Goal: Information Seeking & Learning: Learn about a topic

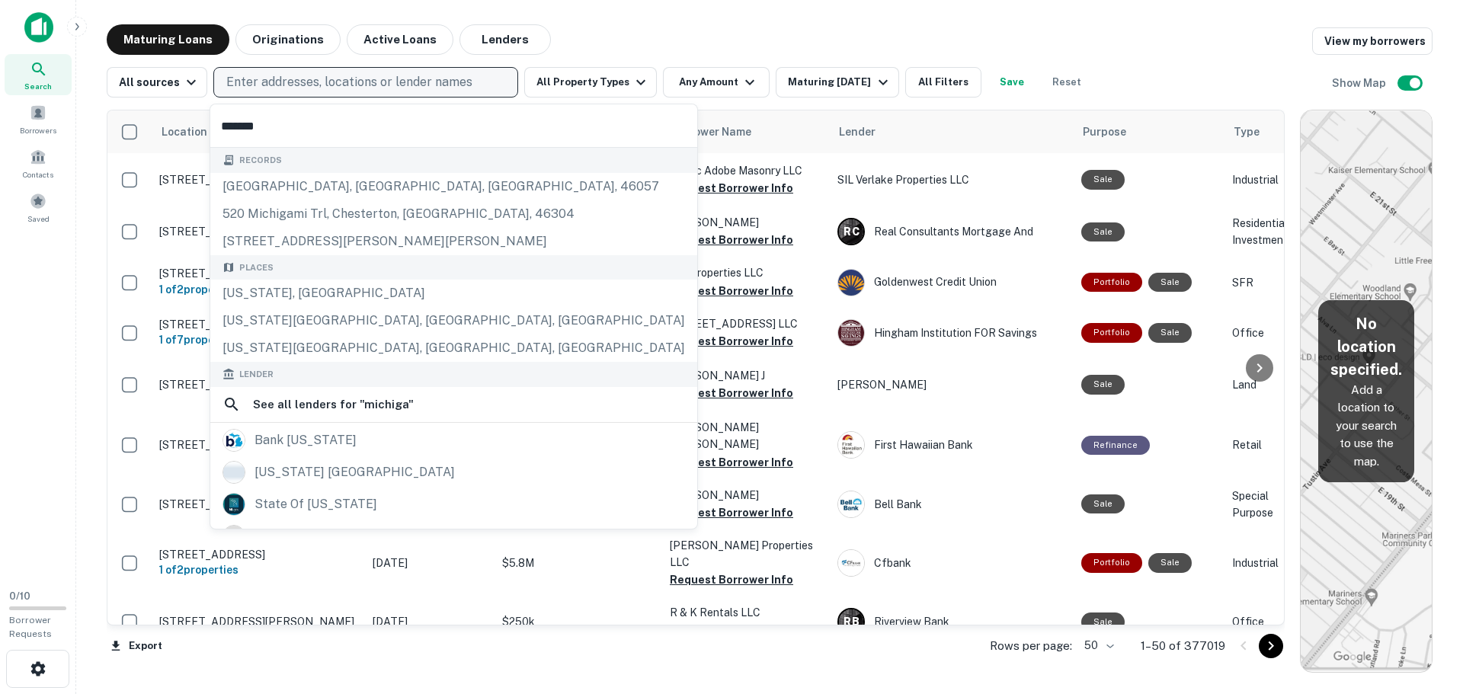
type input "********"
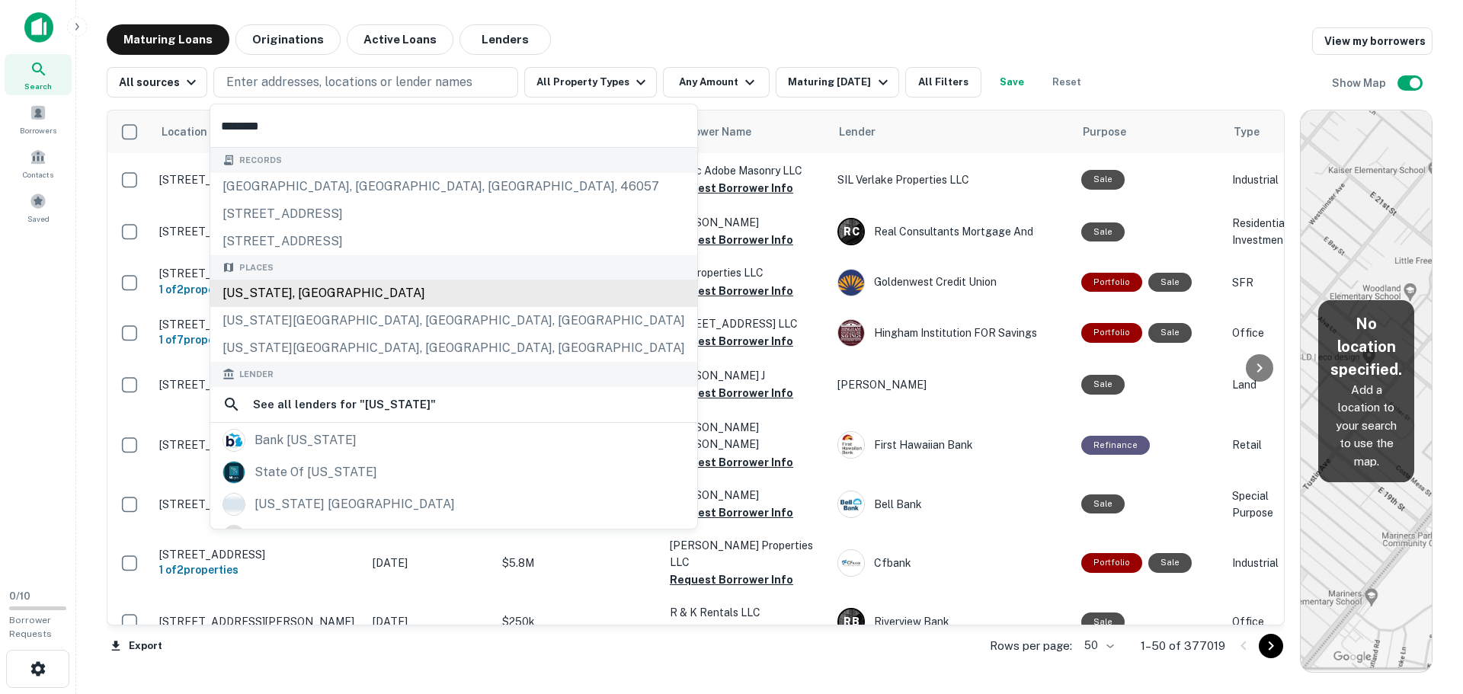
click at [334, 290] on div "[US_STATE], [GEOGRAPHIC_DATA]" at bounding box center [453, 293] width 487 height 27
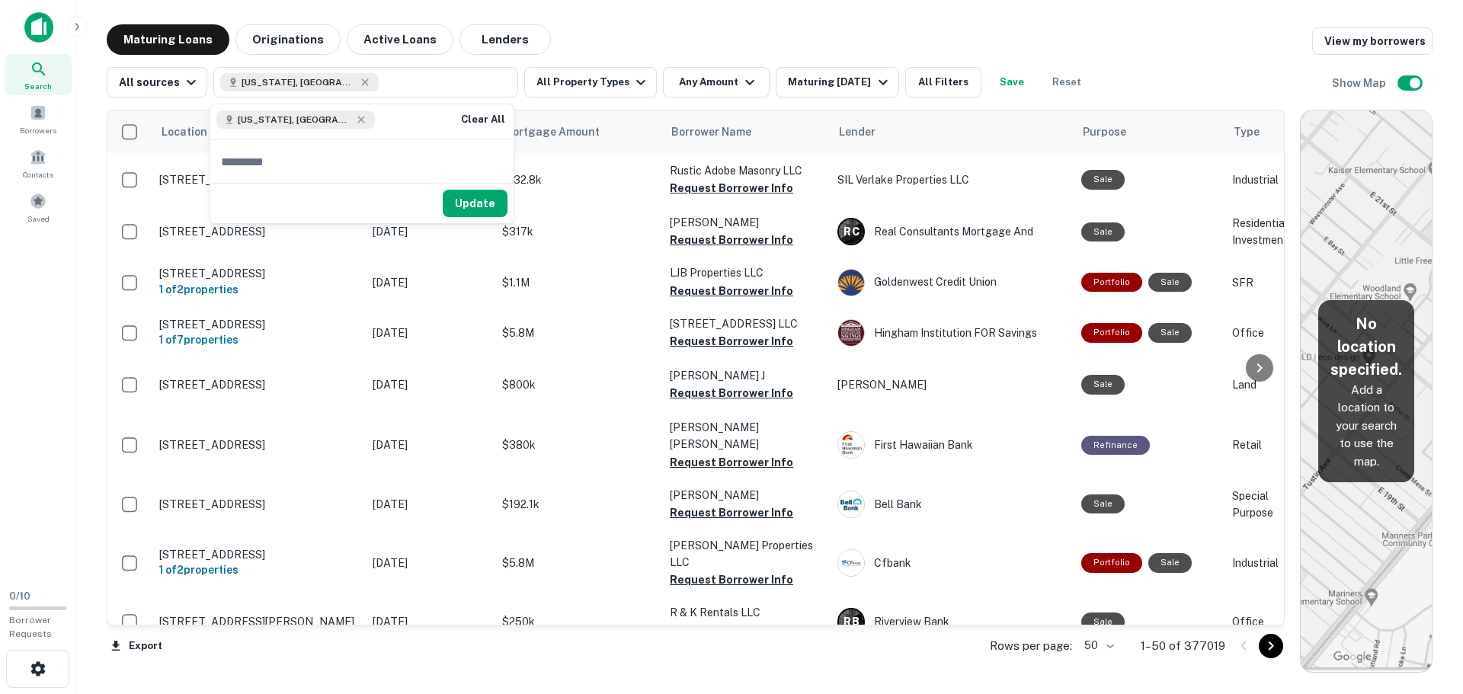
click at [703, 19] on main "Maturing Loans Originations Active Loans Lenders View my borrowers All sources …" at bounding box center [769, 347] width 1387 height 694
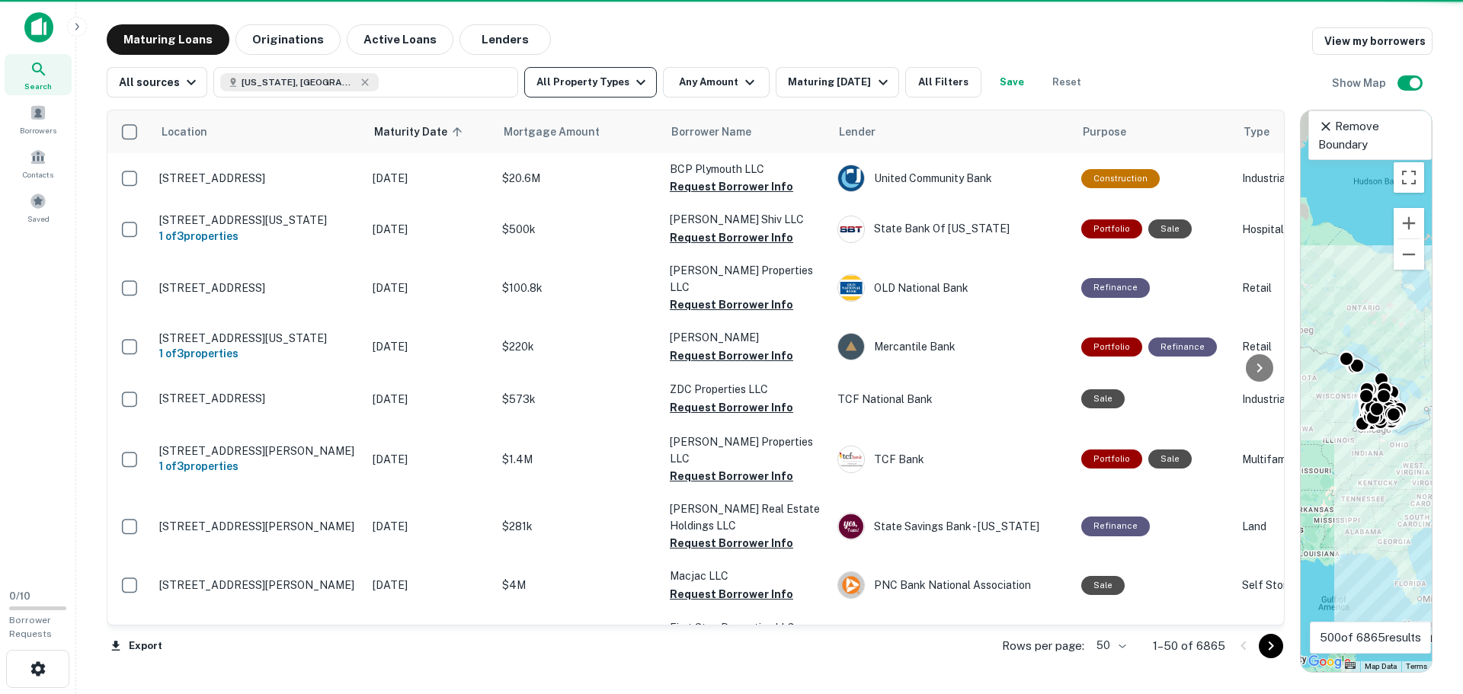
click at [617, 77] on button "All Property Types" at bounding box center [590, 82] width 133 height 30
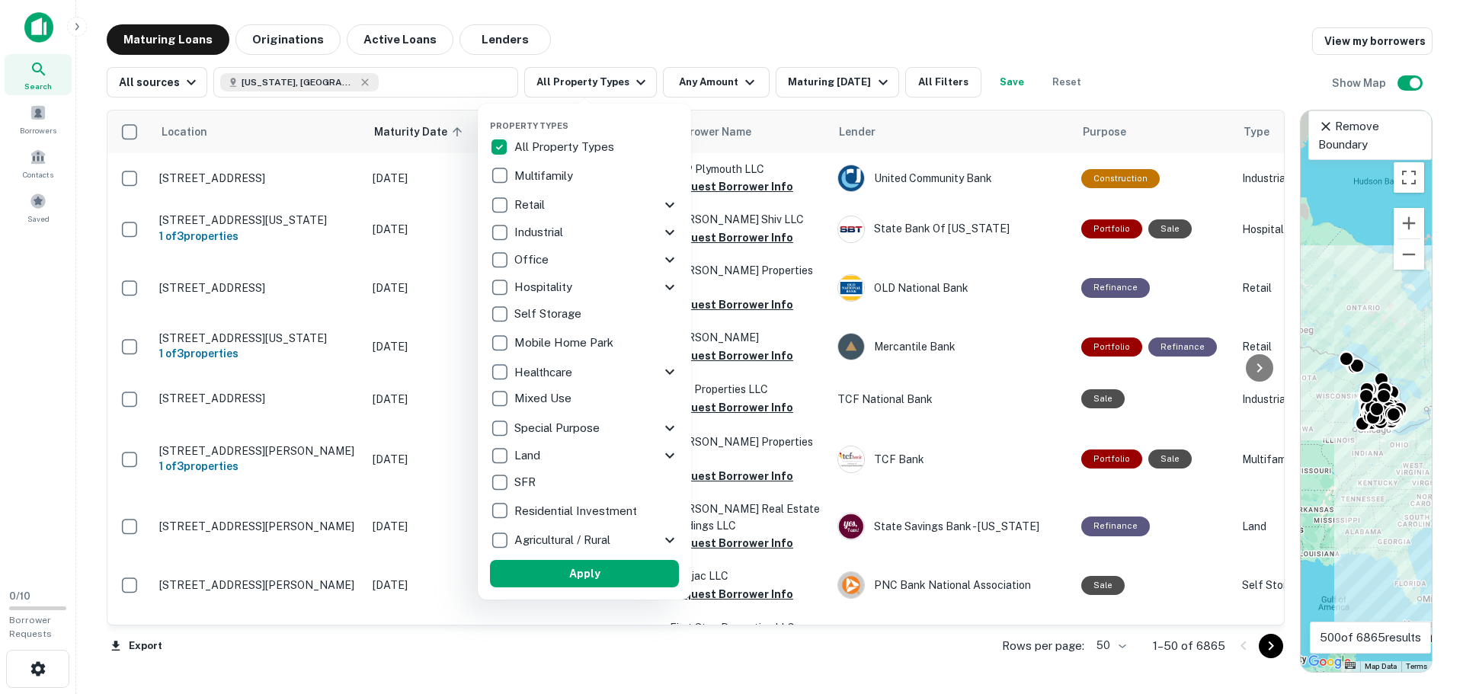
click at [630, 36] on div at bounding box center [731, 347] width 1463 height 694
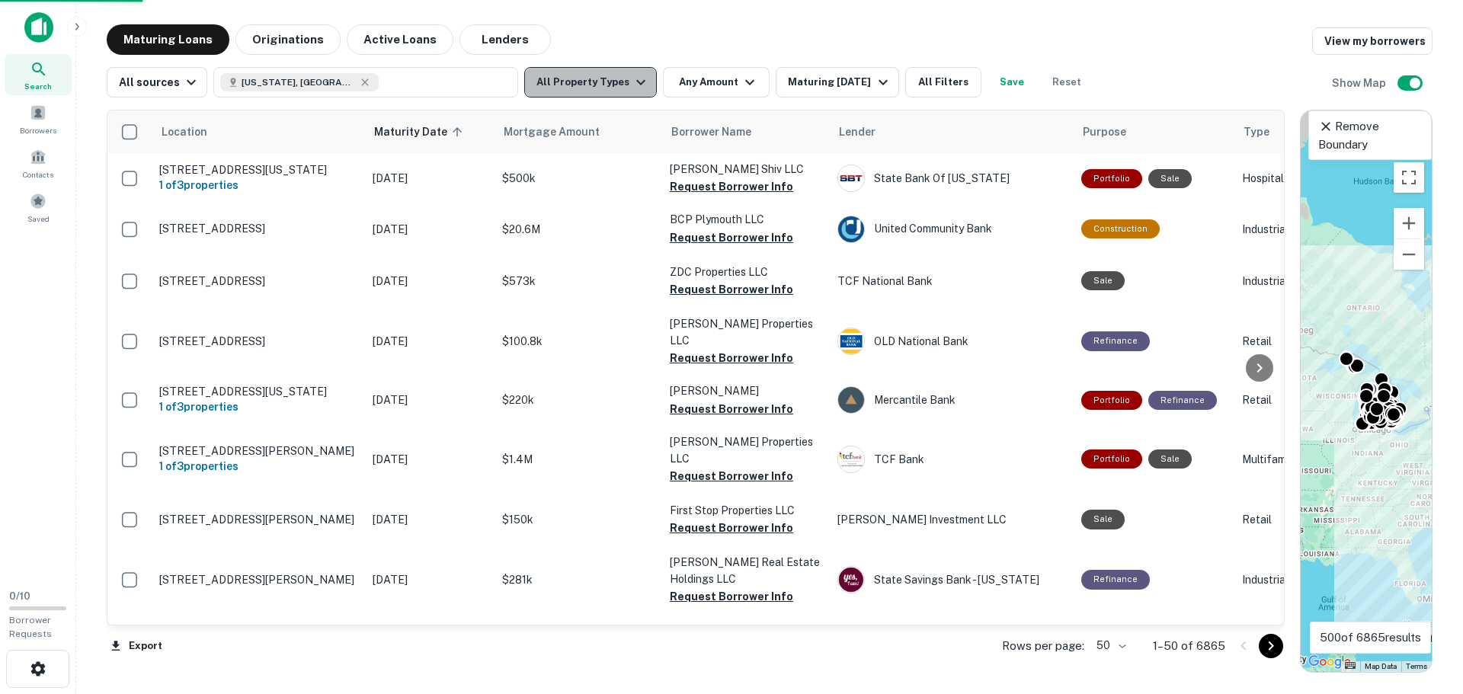
click at [636, 83] on icon "button" at bounding box center [640, 82] width 9 height 5
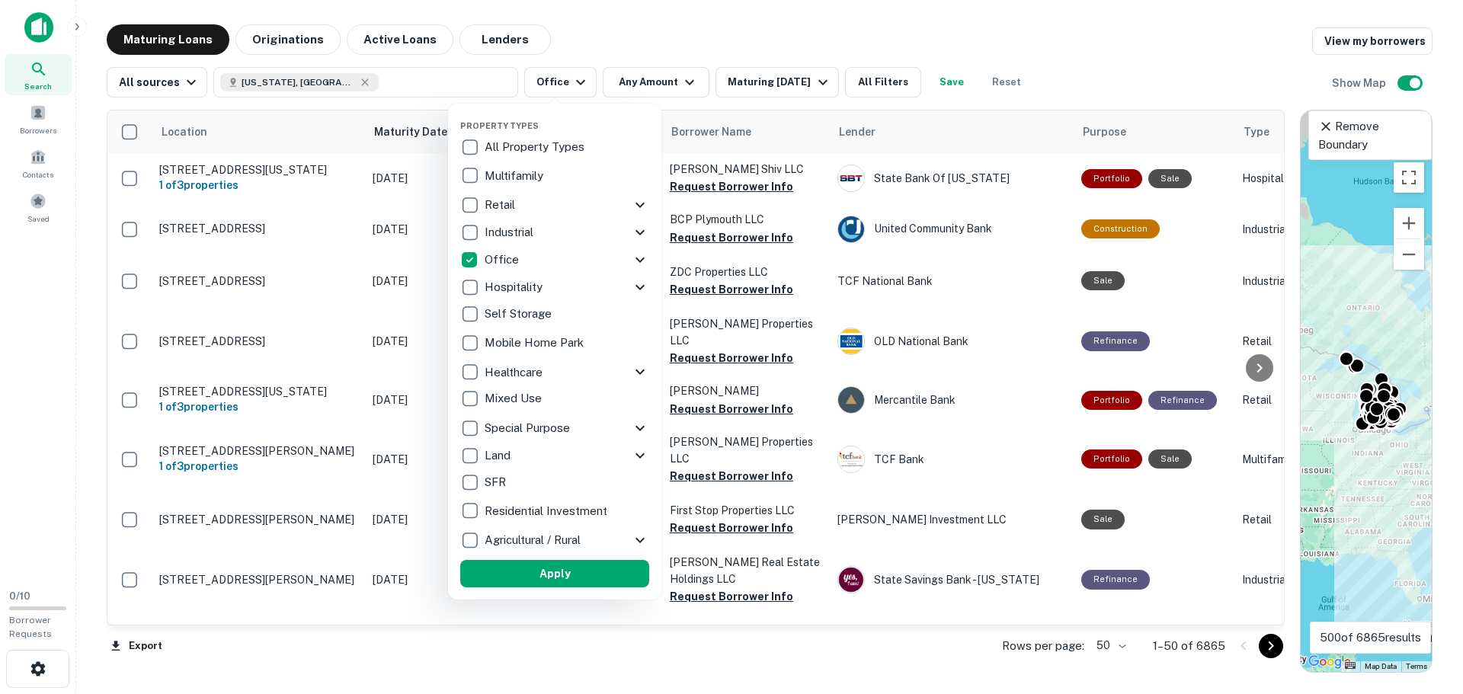
click at [659, 80] on div at bounding box center [731, 347] width 1463 height 694
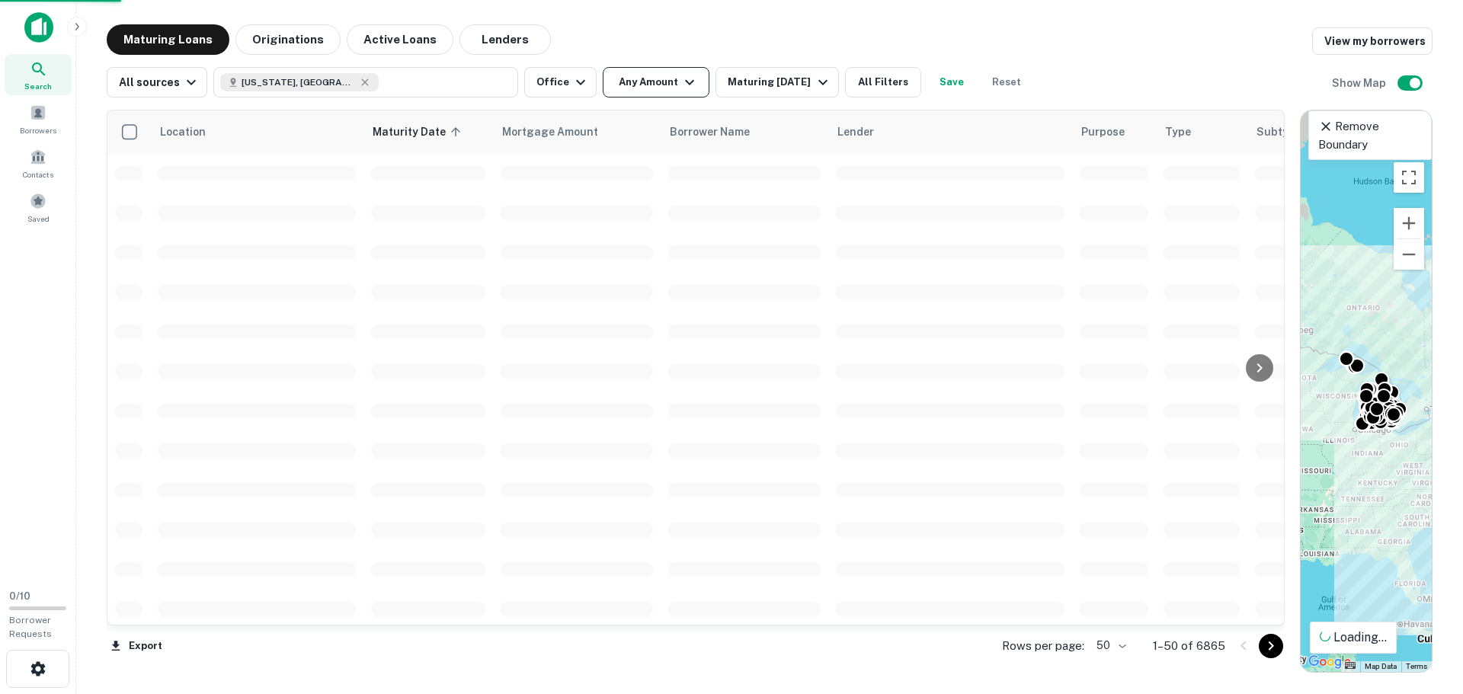
click at [685, 82] on icon "button" at bounding box center [689, 82] width 9 height 5
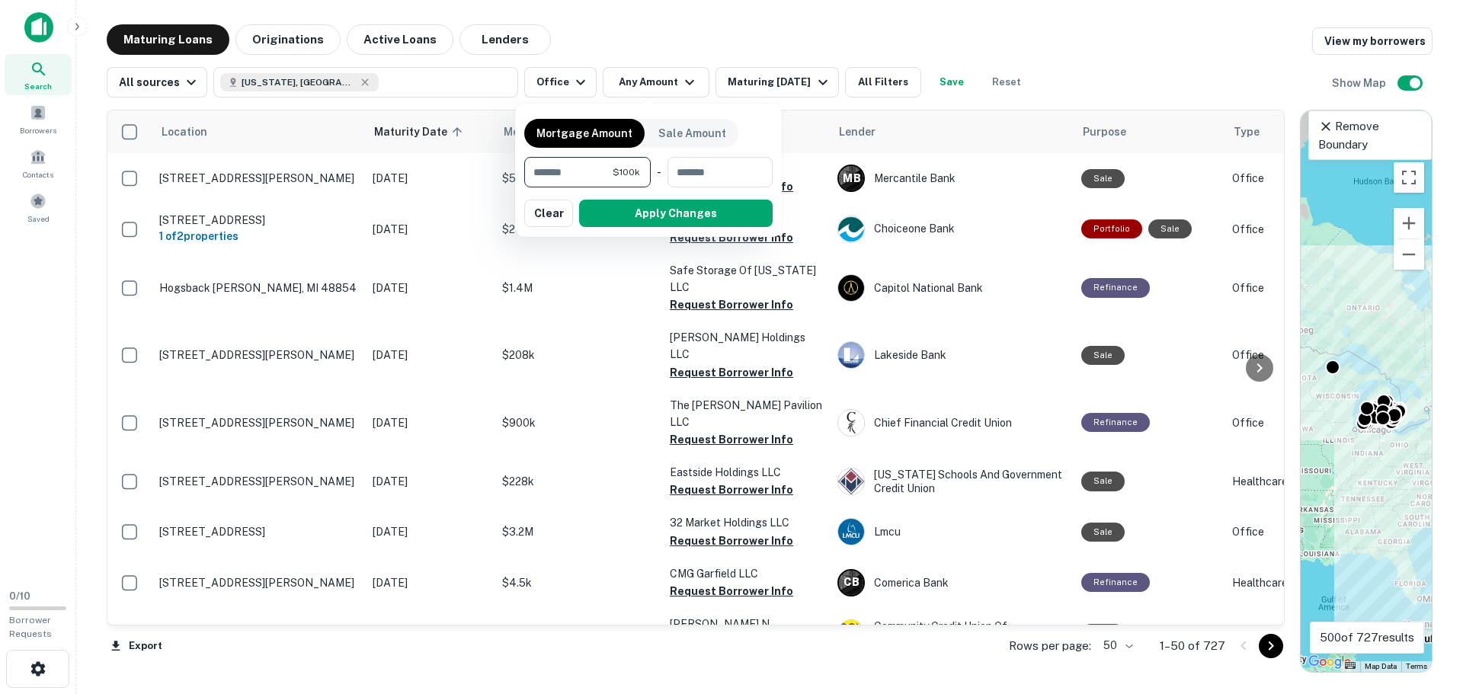
type input "********"
click at [646, 219] on button "Apply Changes" at bounding box center [676, 213] width 194 height 27
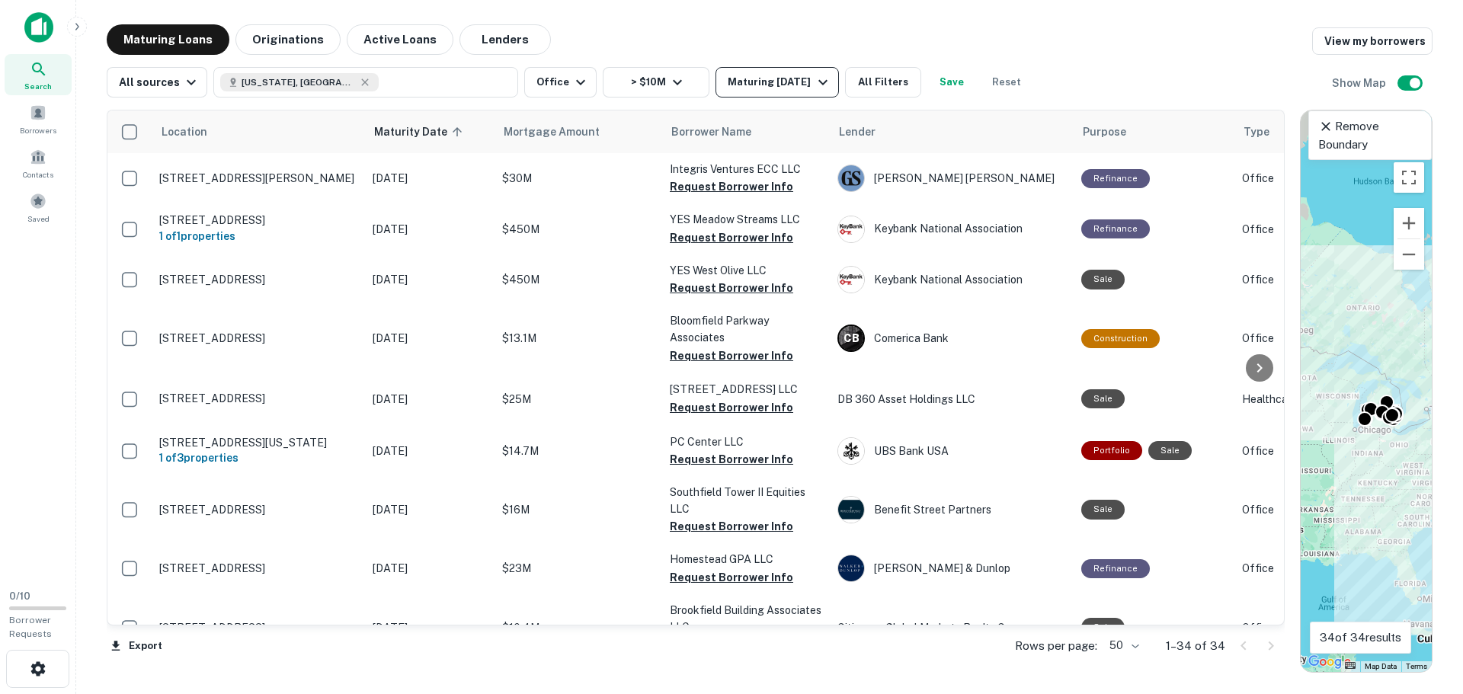
click at [752, 91] on button "Maturing [DATE]" at bounding box center [777, 82] width 123 height 30
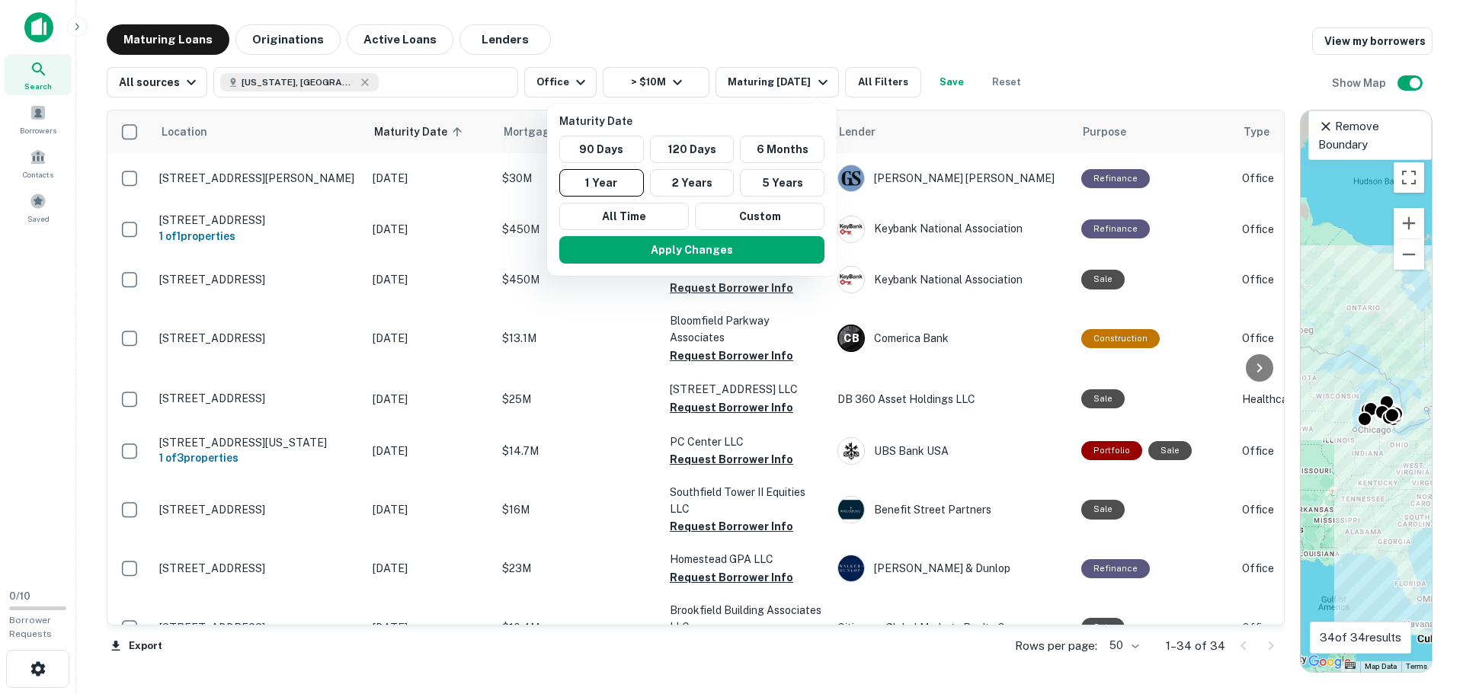
click at [795, 35] on div at bounding box center [731, 347] width 1463 height 694
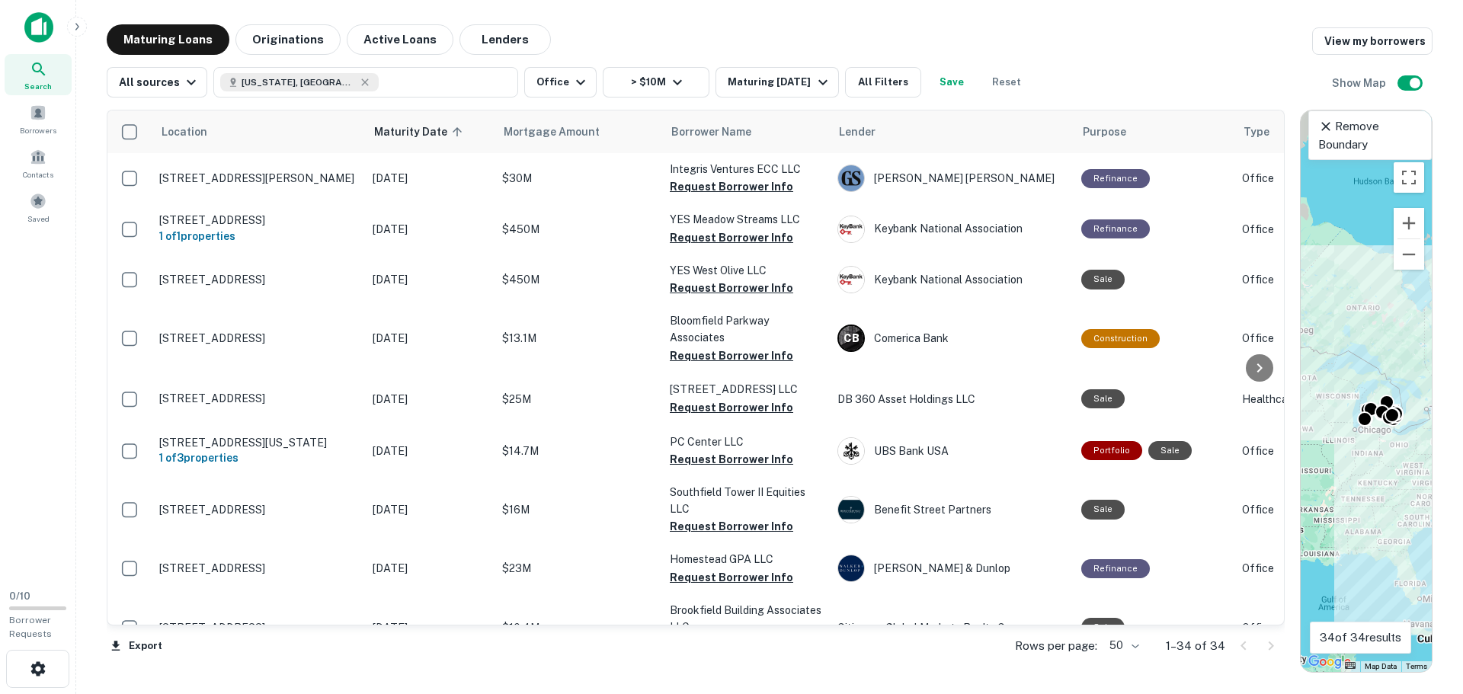
click at [793, 65] on div "All sources [US_STATE], [GEOGRAPHIC_DATA] Office > $10M Maturing [DATE] All Fil…" at bounding box center [770, 76] width 1326 height 43
click at [793, 74] on div "Maturing [DATE]" at bounding box center [780, 82] width 104 height 18
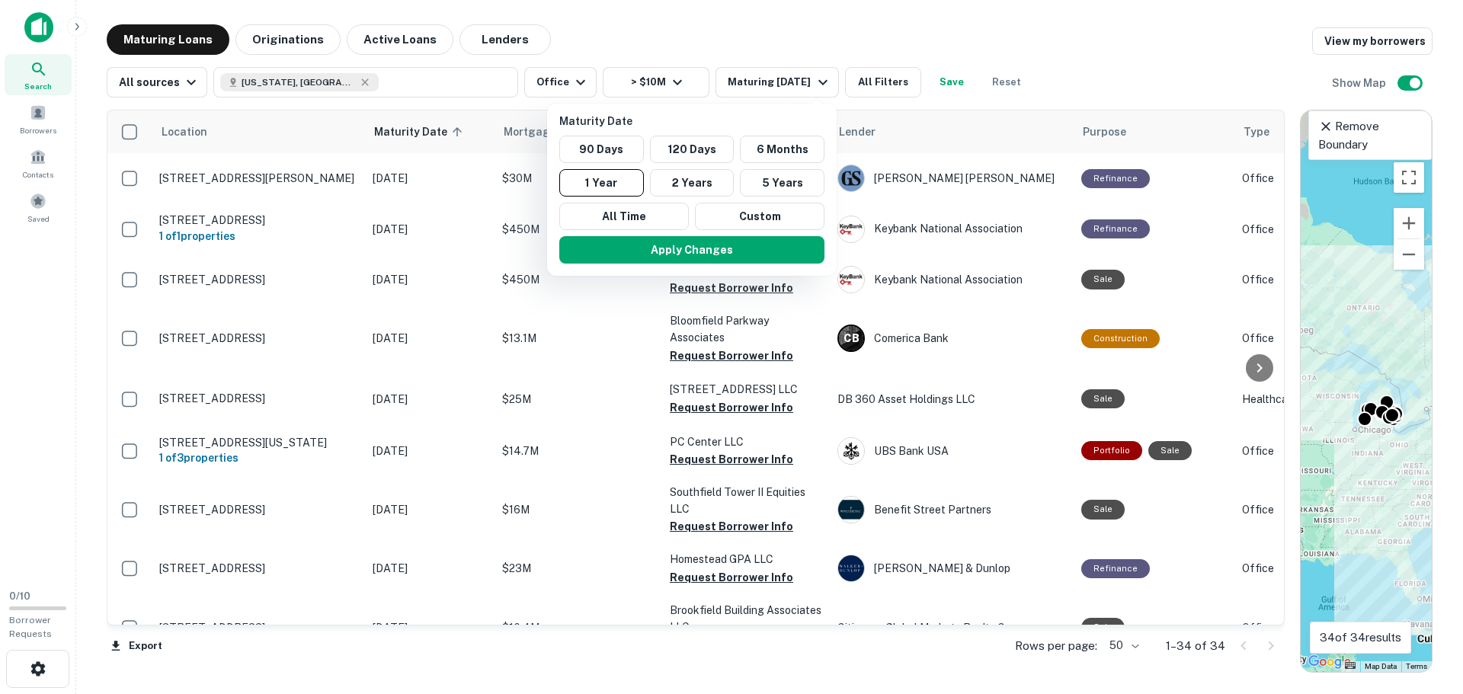
click at [311, 46] on div at bounding box center [731, 347] width 1463 height 694
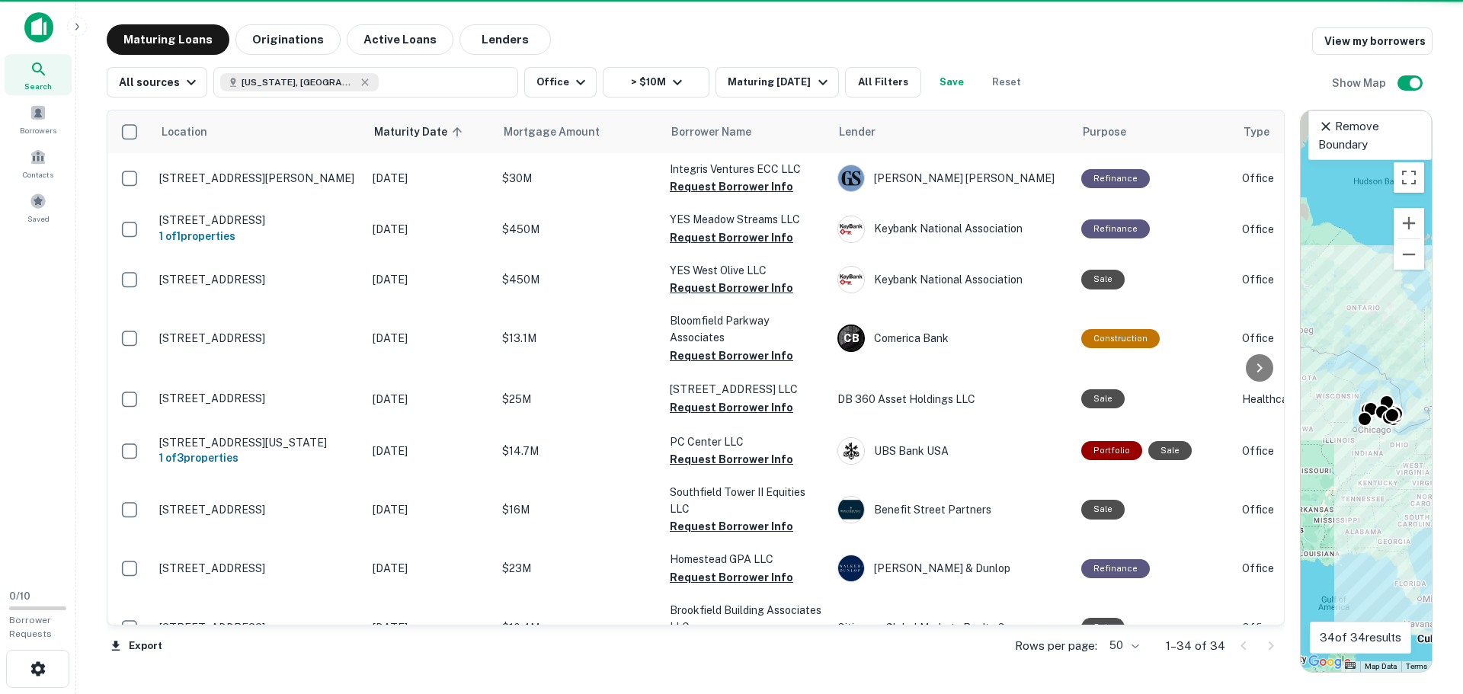
click at [310, 37] on button "Originations" at bounding box center [287, 39] width 105 height 30
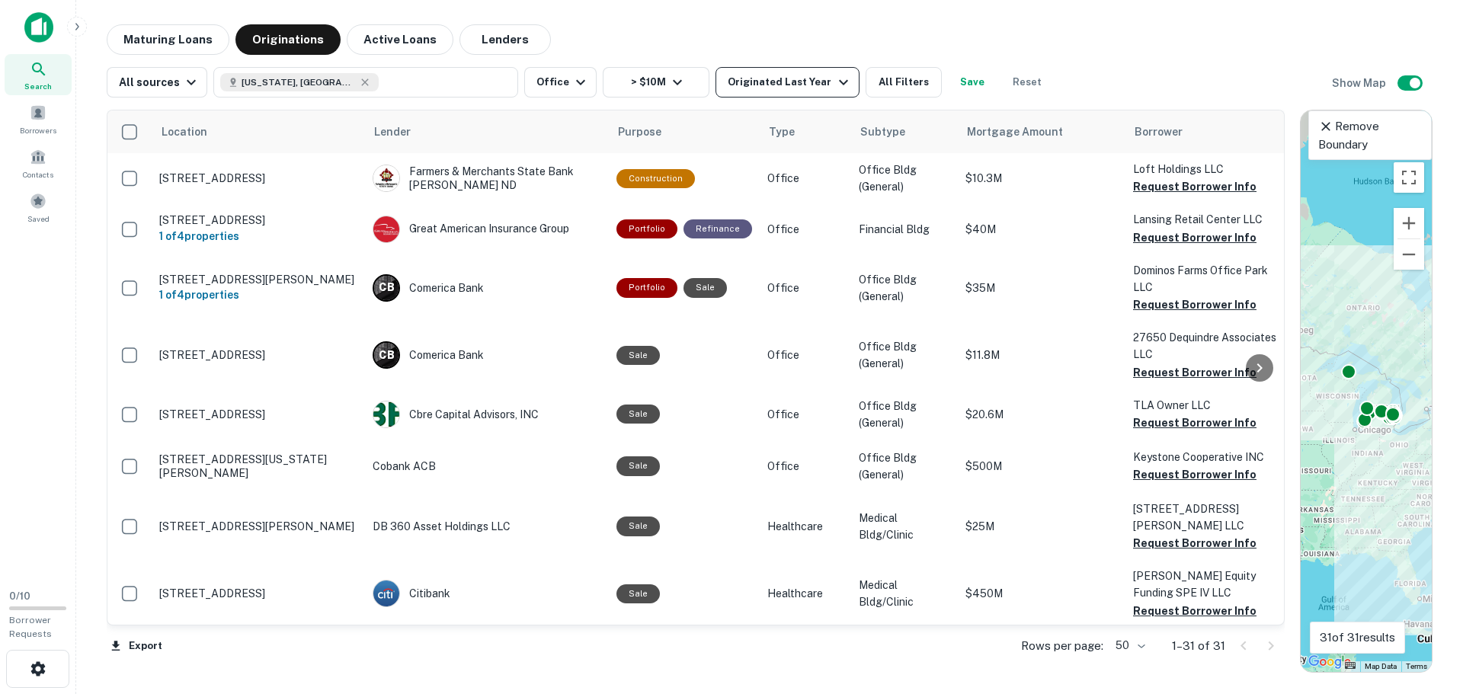
click at [803, 90] on div "Originated Last Year" at bounding box center [790, 82] width 124 height 18
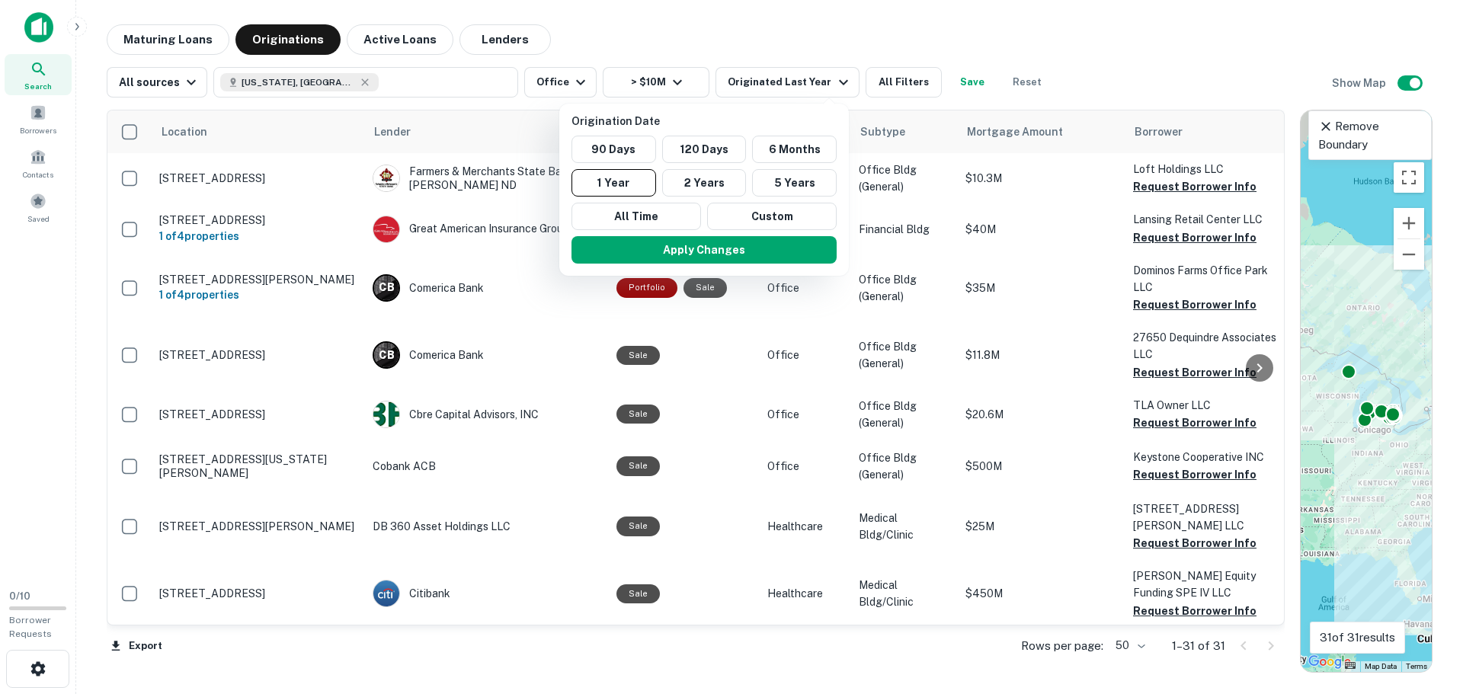
click at [807, 47] on div at bounding box center [731, 347] width 1463 height 694
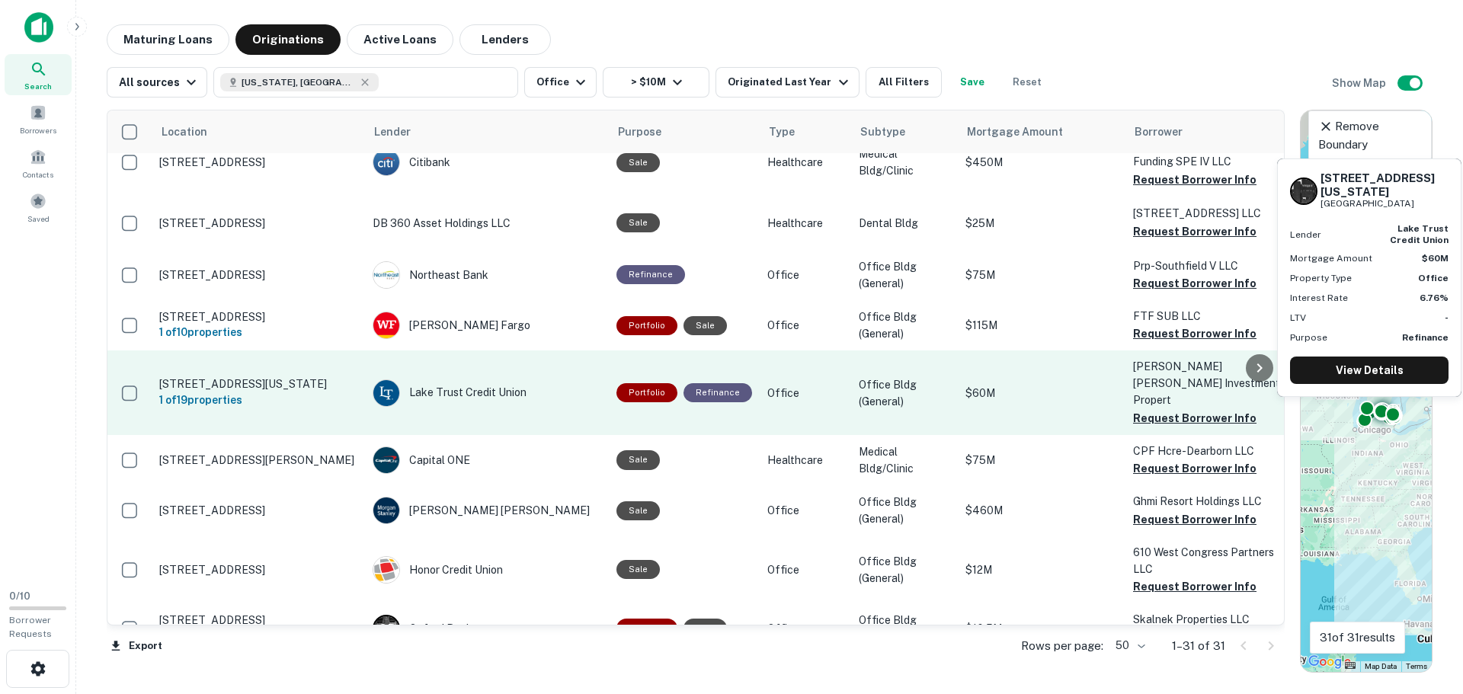
scroll to position [457, 0]
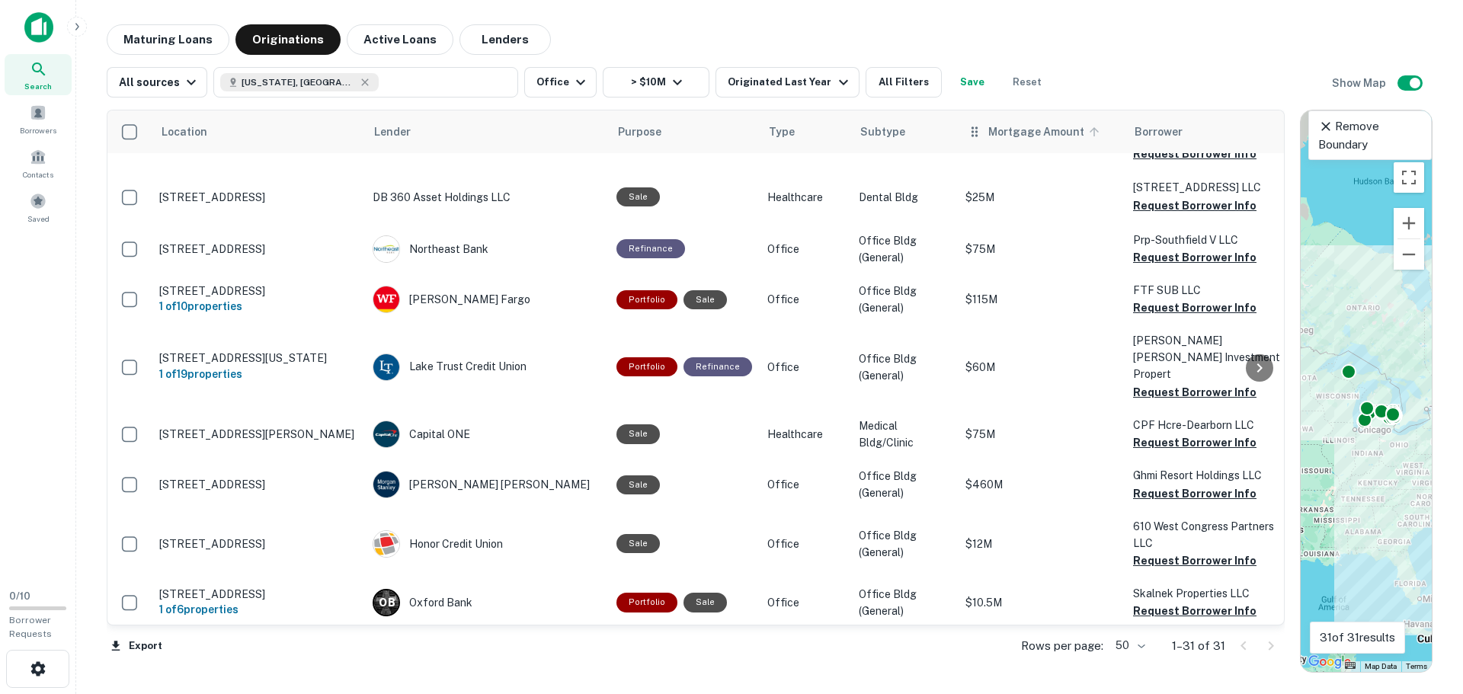
click at [1030, 136] on span "Mortgage Amount" at bounding box center [1046, 132] width 116 height 18
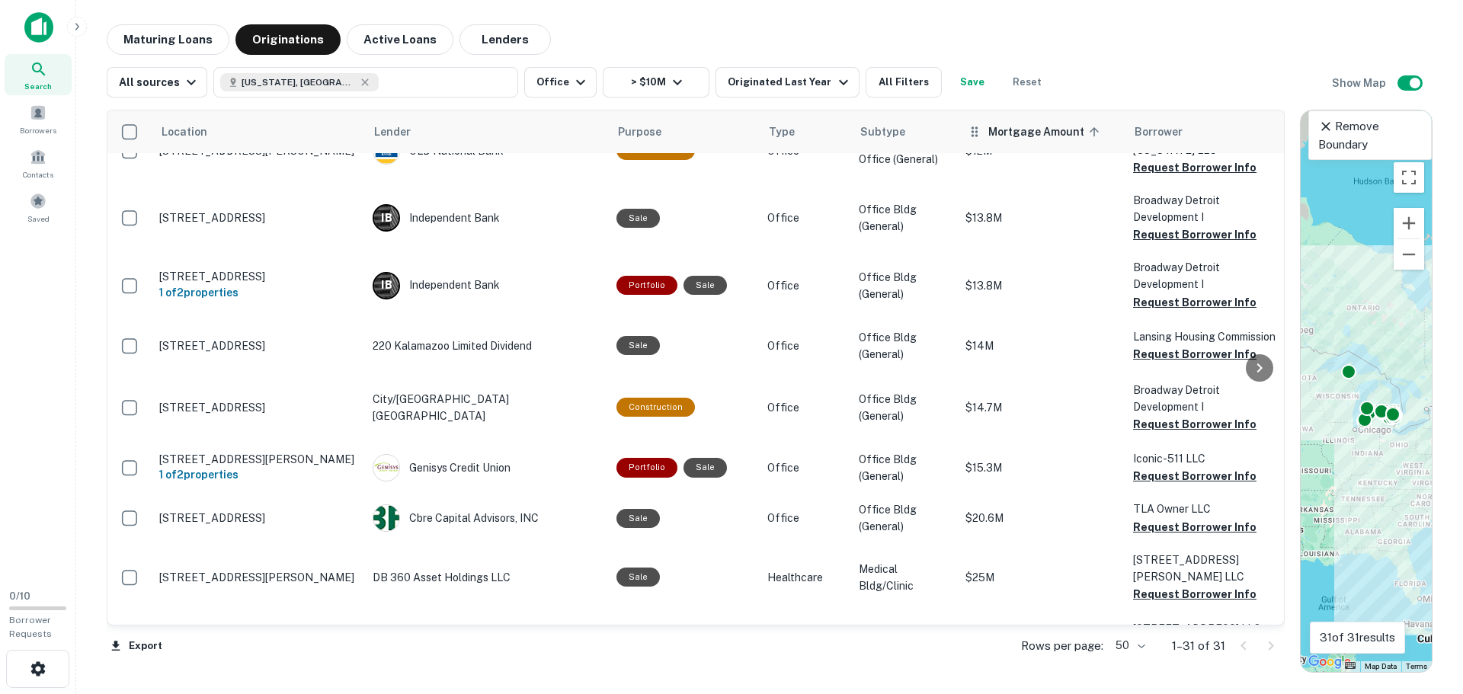
click at [1065, 138] on span "Mortgage Amount sorted ascending" at bounding box center [1046, 132] width 116 height 18
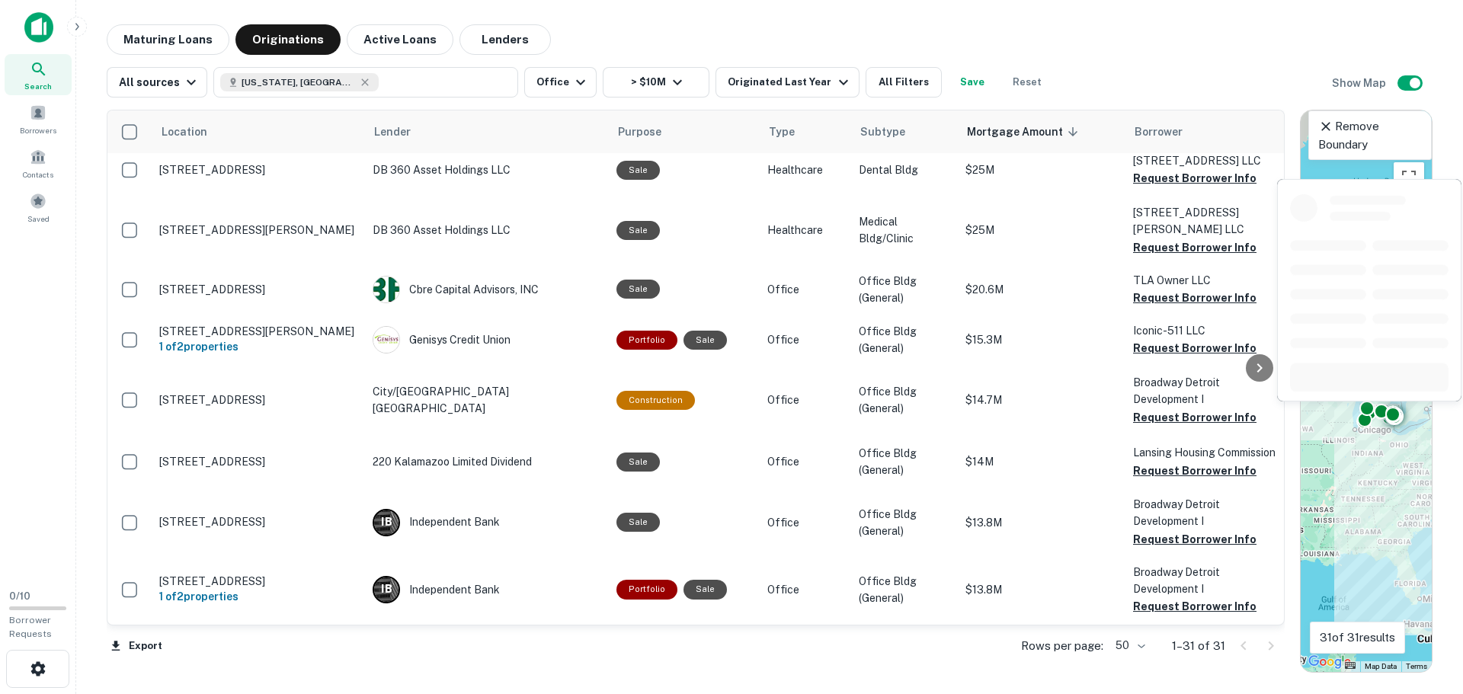
scroll to position [1299, 0]
